Goal: Transaction & Acquisition: Purchase product/service

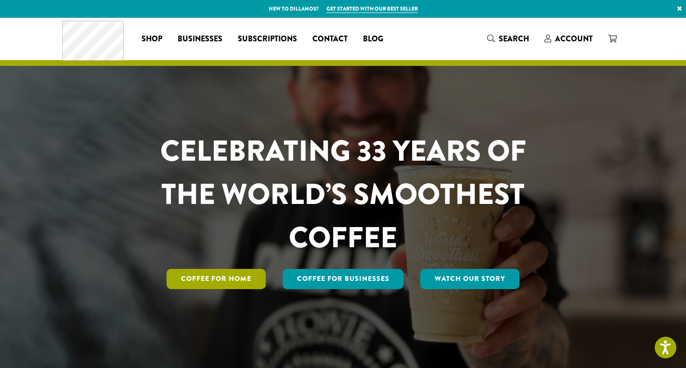
click at [242, 280] on link "Coffee for Home" at bounding box center [216, 279] width 99 height 20
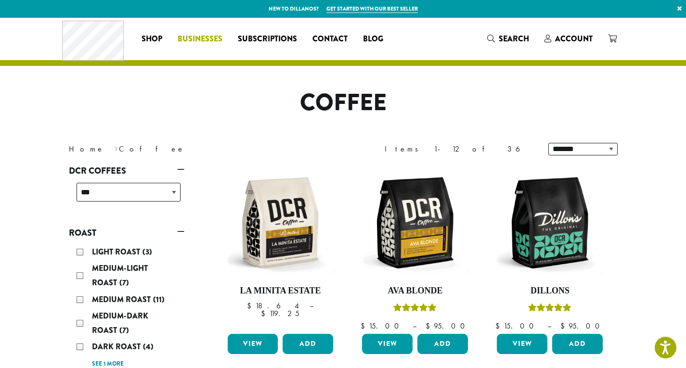
click at [206, 41] on span "Businesses" at bounding box center [200, 39] width 45 height 12
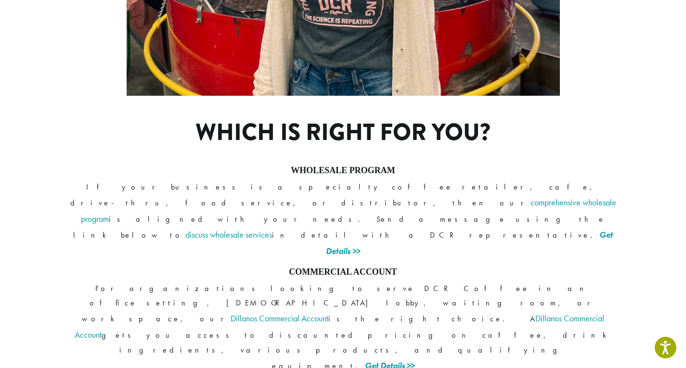
scroll to position [712, 0]
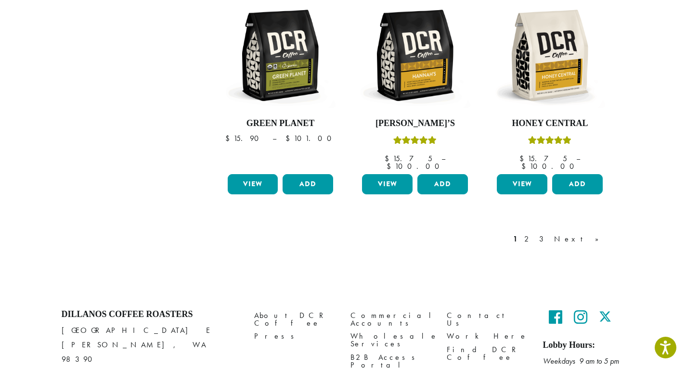
scroll to position [837, 0]
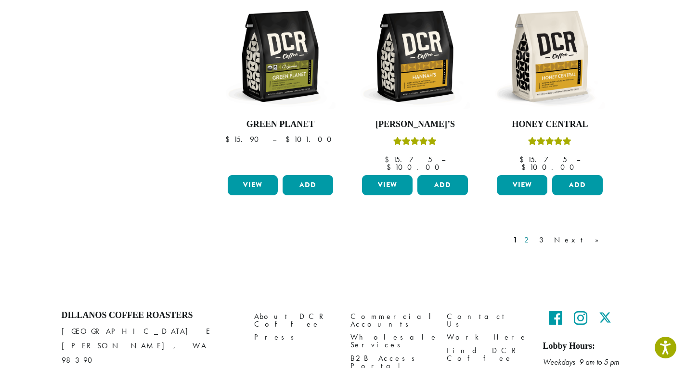
click at [535, 235] on link "2" at bounding box center [529, 241] width 12 height 12
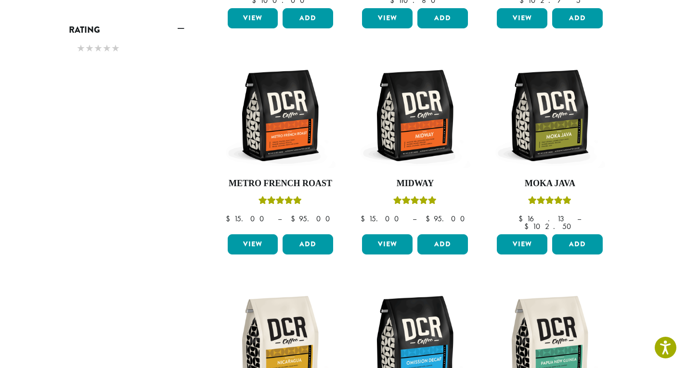
scroll to position [557, 0]
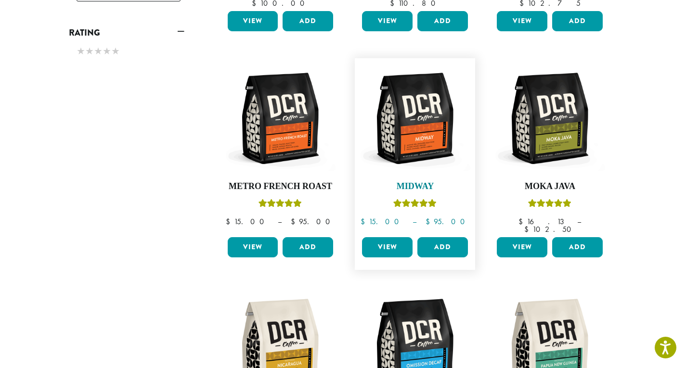
click at [420, 116] on img at bounding box center [415, 118] width 111 height 111
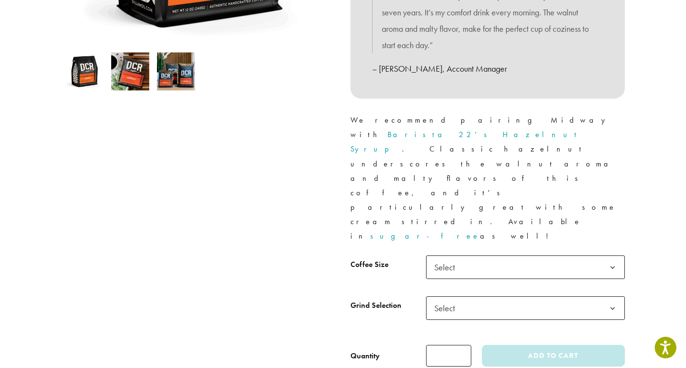
scroll to position [301, 0]
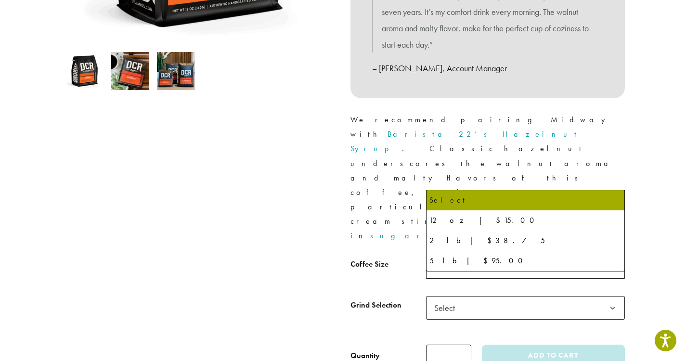
click at [584, 255] on span "Select" at bounding box center [525, 267] width 199 height 24
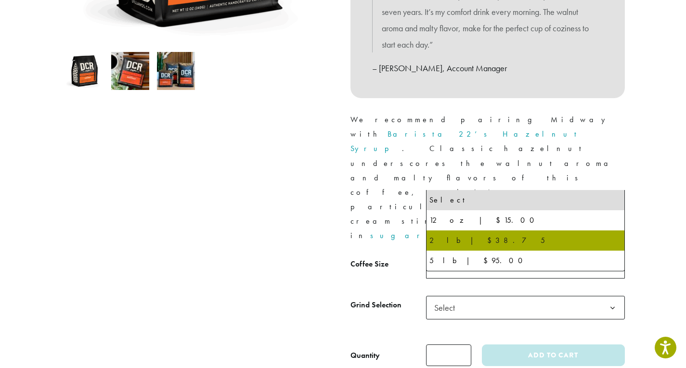
select select "**********"
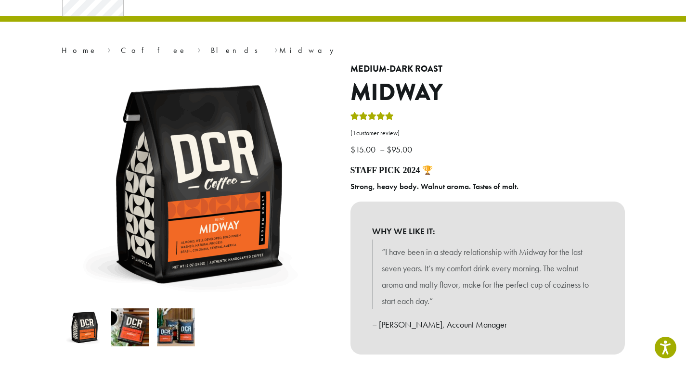
scroll to position [0, 0]
